Goal: Check status: Check status

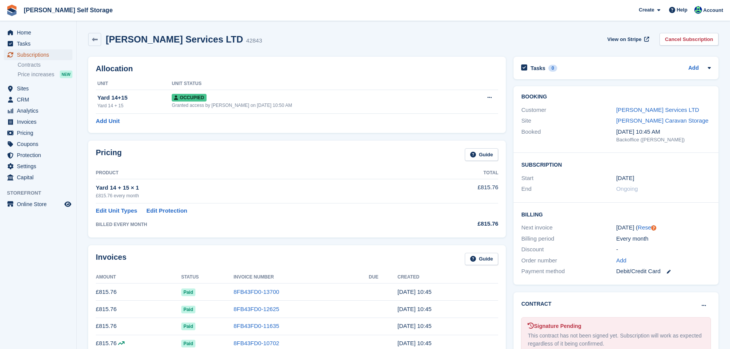
drag, startPoint x: 0, startPoint y: 0, endPoint x: 37, endPoint y: 57, distance: 68.3
click at [37, 57] on span "Subscriptions" at bounding box center [40, 54] width 46 height 11
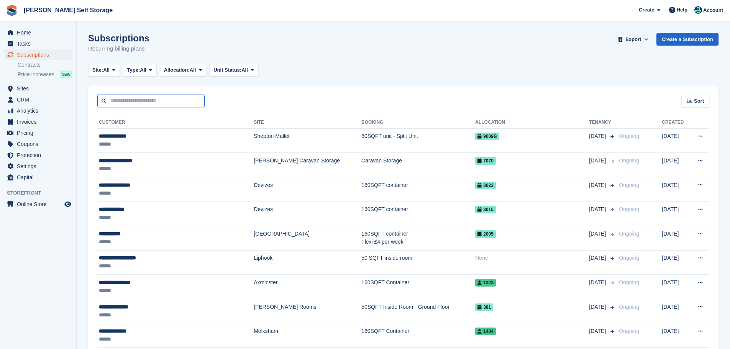
click at [170, 99] on input "text" at bounding box center [150, 101] width 107 height 13
paste input "*******"
type input "*******"
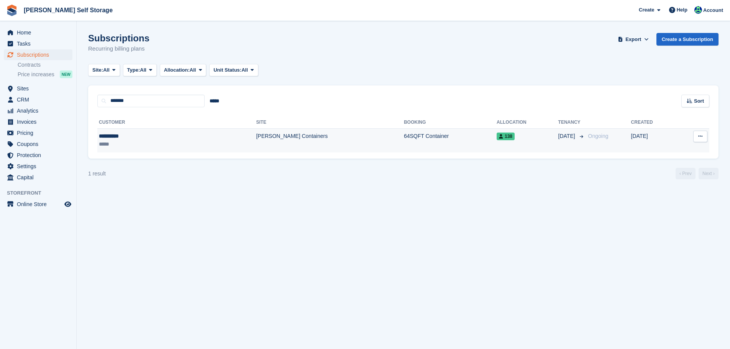
click at [256, 143] on td "[PERSON_NAME] Containers" at bounding box center [330, 140] width 148 height 24
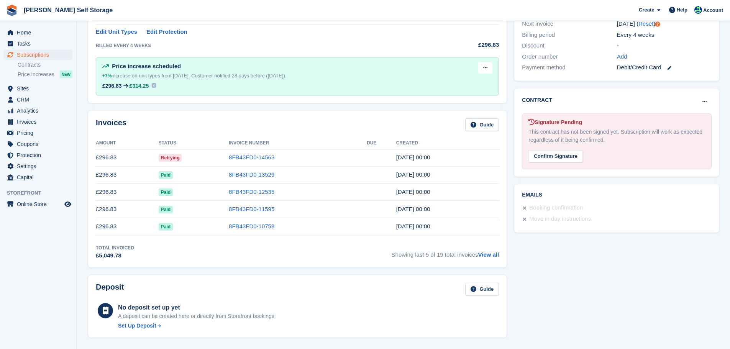
scroll to position [153, 0]
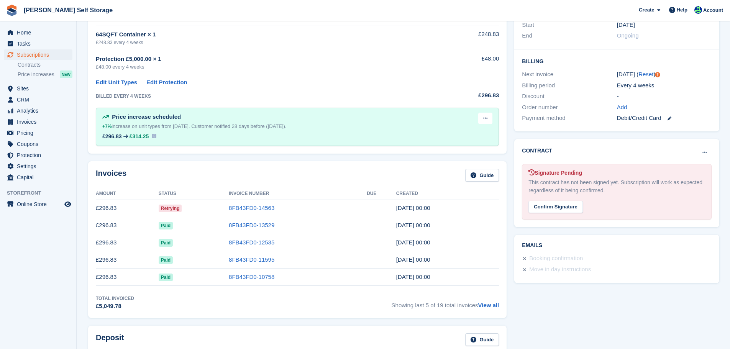
drag, startPoint x: 264, startPoint y: 207, endPoint x: 451, endPoint y: 135, distance: 199.5
click at [264, 207] on link "8FB43FD0-14563" at bounding box center [252, 208] width 46 height 7
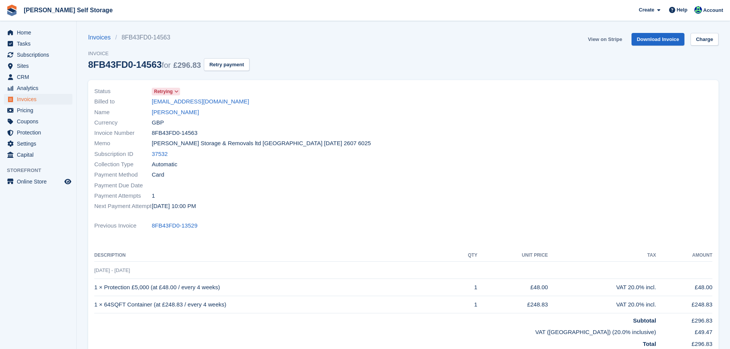
click at [615, 39] on link "View on Stripe" at bounding box center [605, 39] width 40 height 13
click at [29, 56] on span "Subscriptions" at bounding box center [40, 54] width 46 height 11
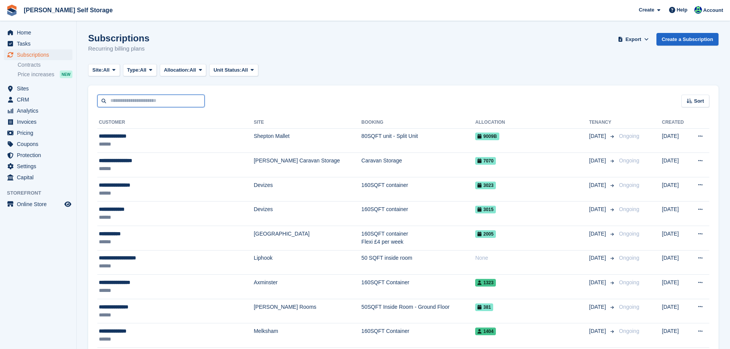
click at [136, 103] on input "text" at bounding box center [150, 101] width 107 height 13
type input "**********"
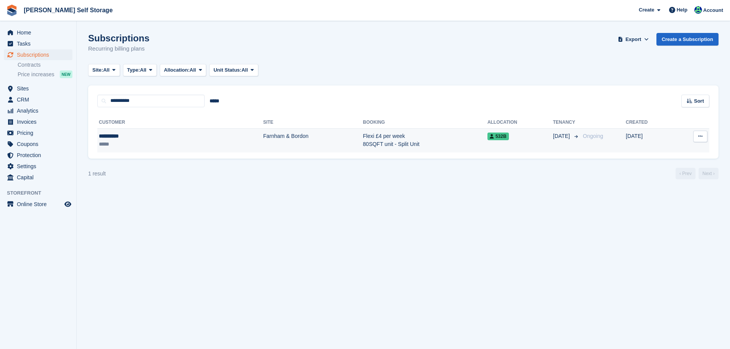
click at [145, 132] on td "**********" at bounding box center [180, 140] width 166 height 24
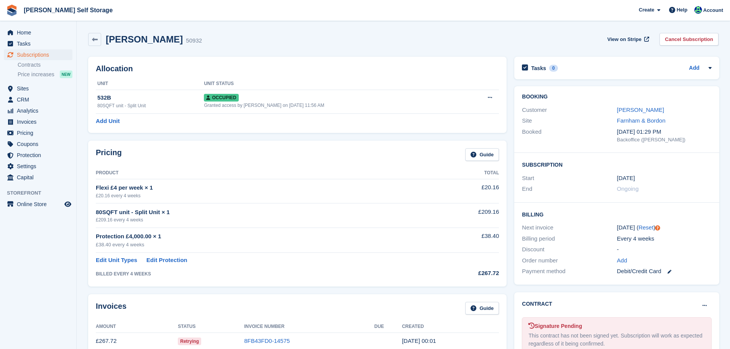
scroll to position [77, 0]
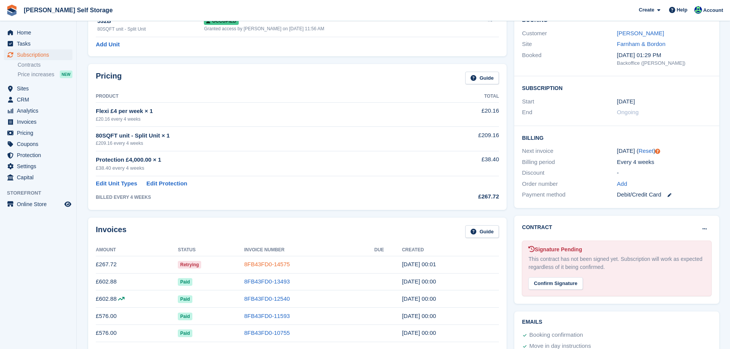
drag, startPoint x: 256, startPoint y: 266, endPoint x: 261, endPoint y: 262, distance: 5.4
click at [257, 265] on link "8FB43FD0-14575" at bounding box center [267, 264] width 46 height 7
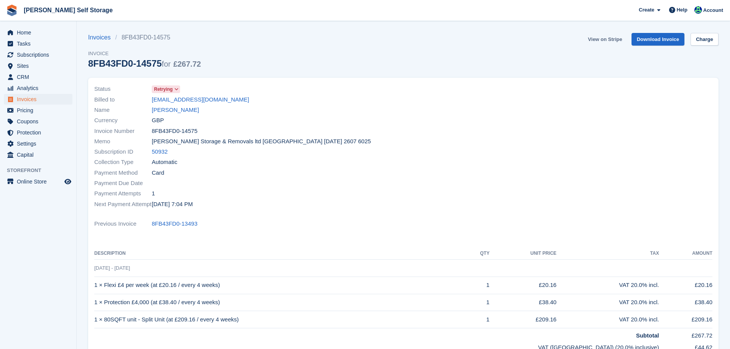
click at [608, 39] on link "View on Stripe" at bounding box center [605, 39] width 40 height 13
click at [171, 109] on link "Laura West" at bounding box center [175, 110] width 47 height 9
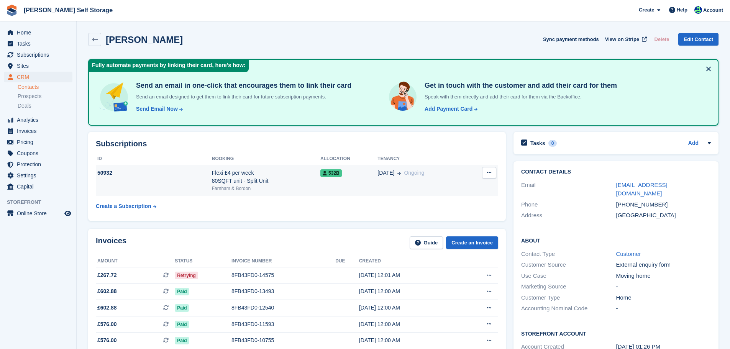
click at [230, 180] on div "Flexi £4 per week 80SQFT unit - Split Unit" at bounding box center [266, 177] width 108 height 16
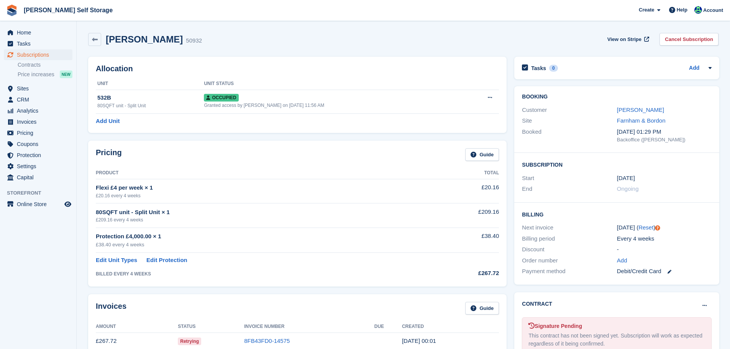
click at [639, 104] on div "Booking Customer Laura West Site Farnham & Bordon Booked 24 Aug, 01:29 PM Backo…" at bounding box center [616, 119] width 205 height 67
click at [637, 108] on link "Laura West" at bounding box center [640, 110] width 47 height 7
